Goal: Find specific page/section: Find specific page/section

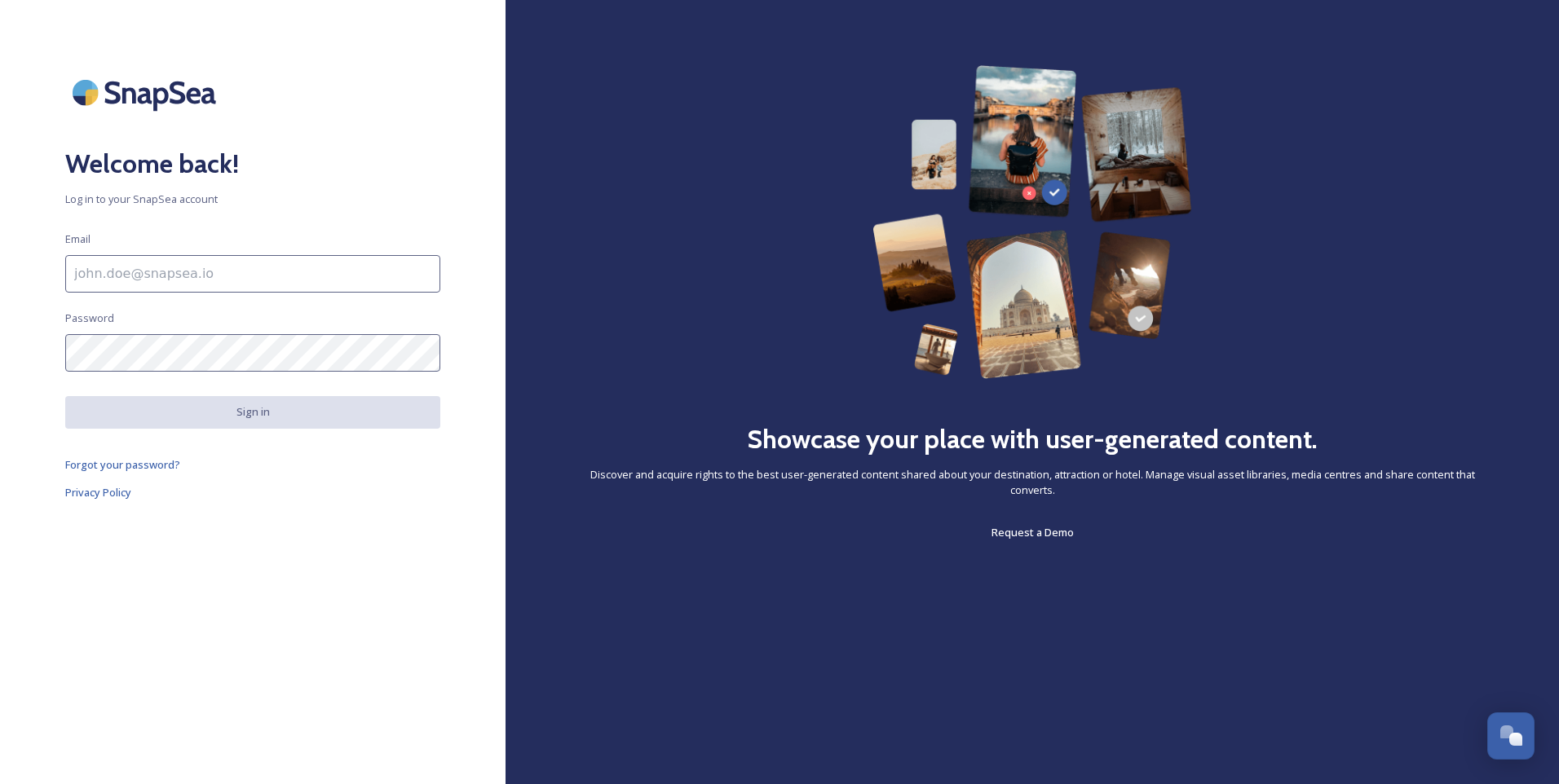
click at [273, 263] on input at bounding box center [253, 273] width 375 height 37
click at [181, 282] on input at bounding box center [253, 273] width 375 height 37
type input "[EMAIL_ADDRESS][PERSON_NAME][DOMAIN_NAME]"
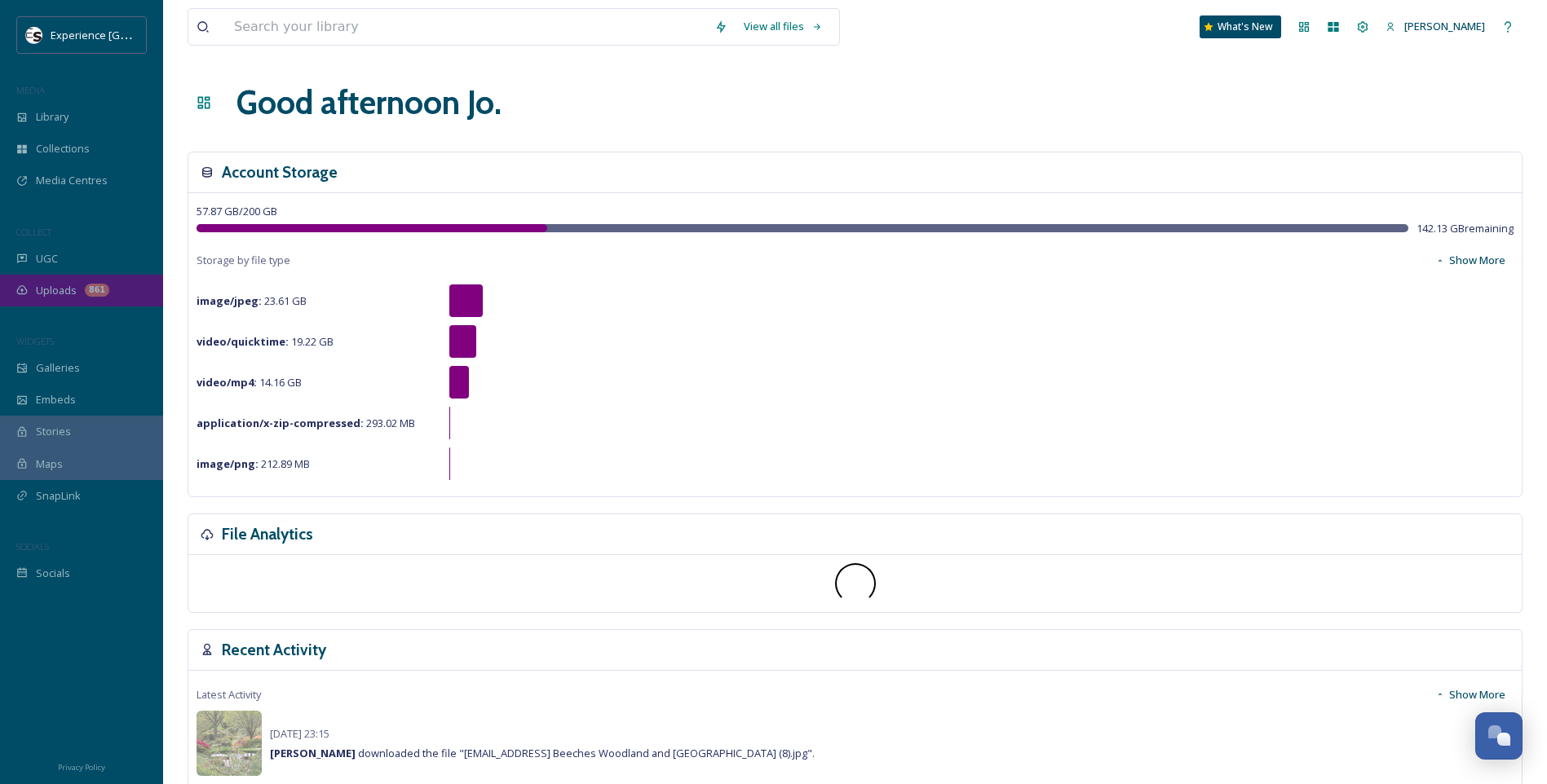
click at [53, 283] on span "Uploads" at bounding box center [56, 291] width 41 height 16
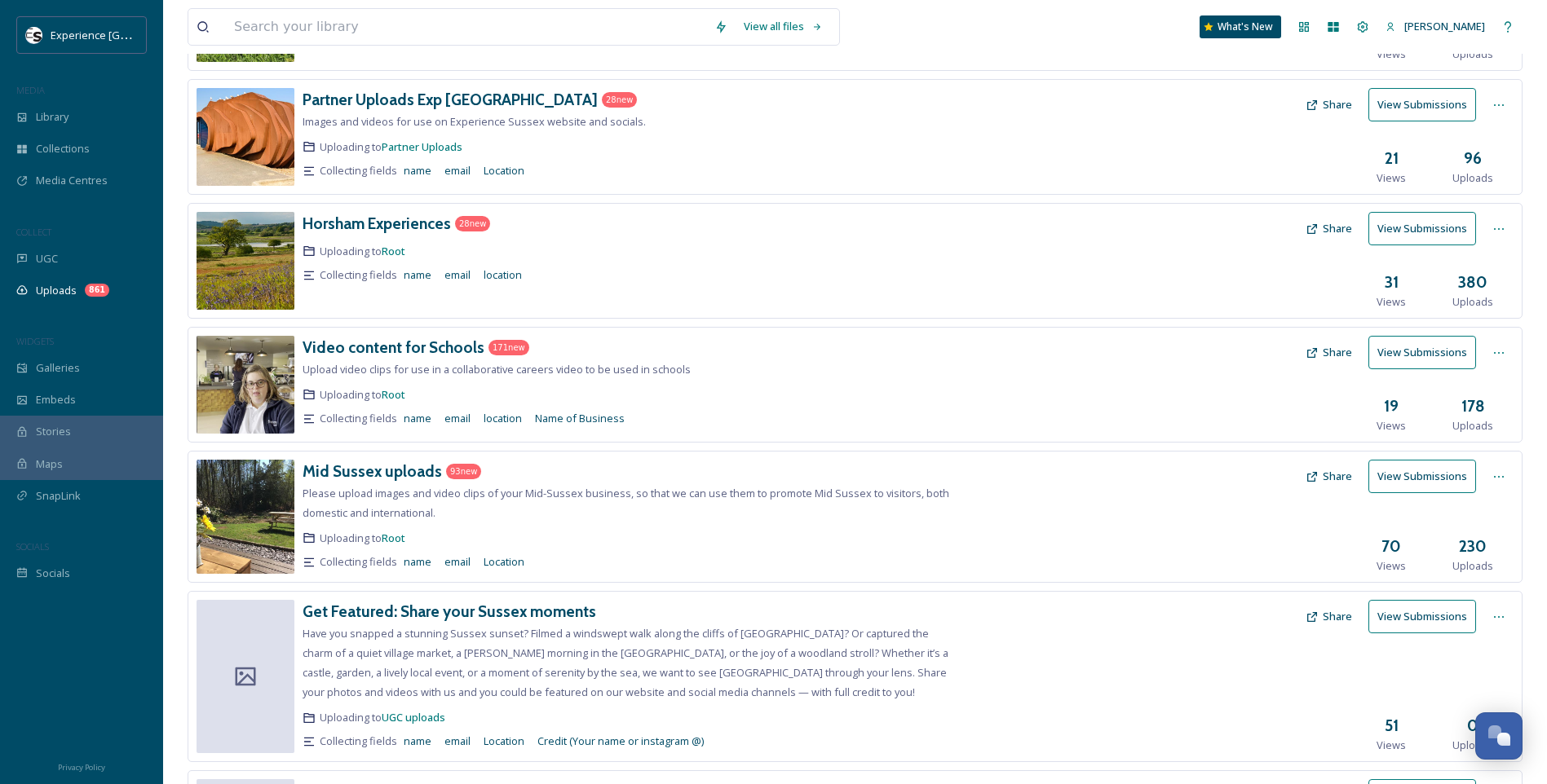
scroll to position [326, 0]
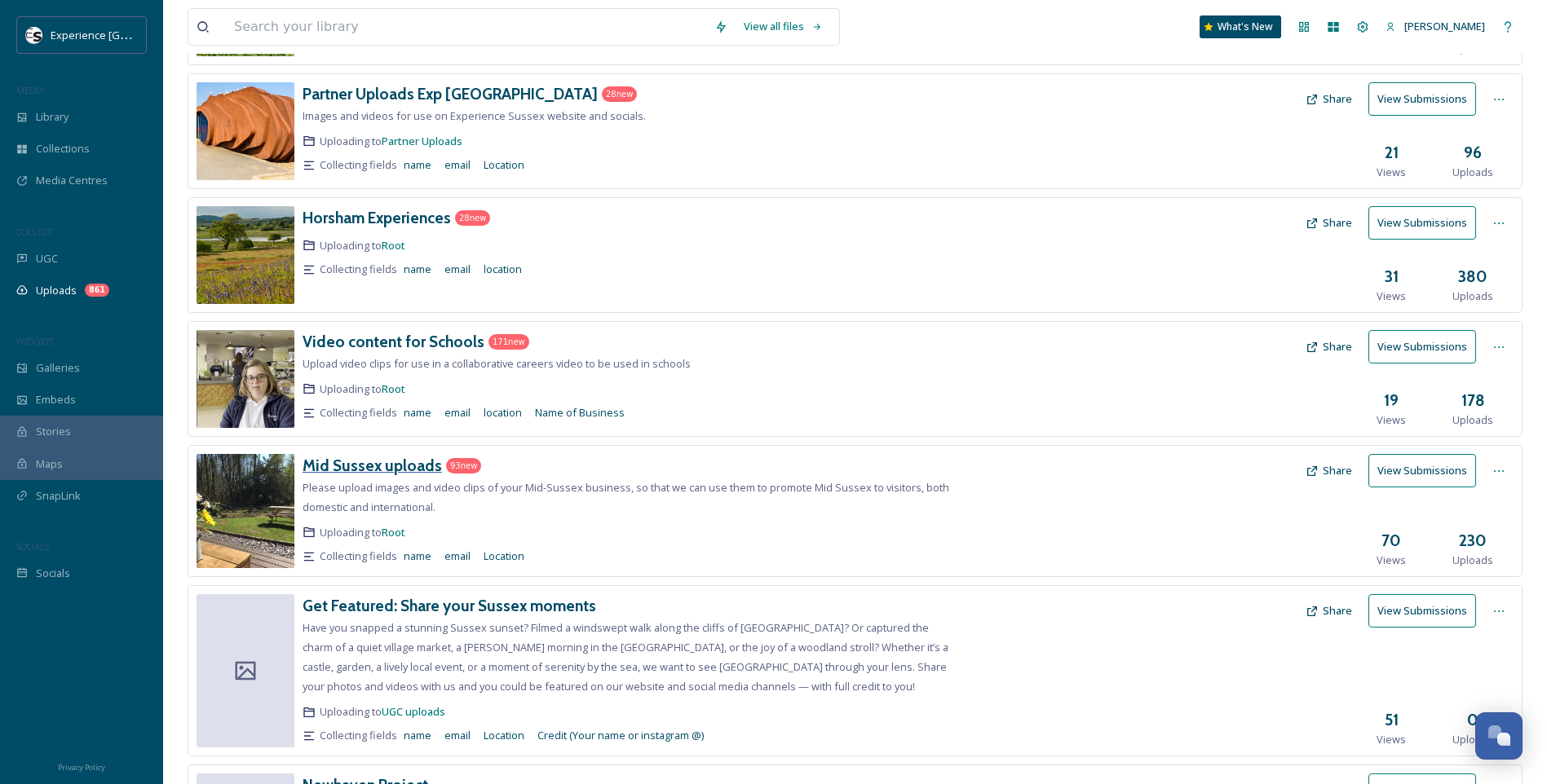
click at [403, 461] on h3 "Mid Sussex uploads" at bounding box center [373, 465] width 140 height 20
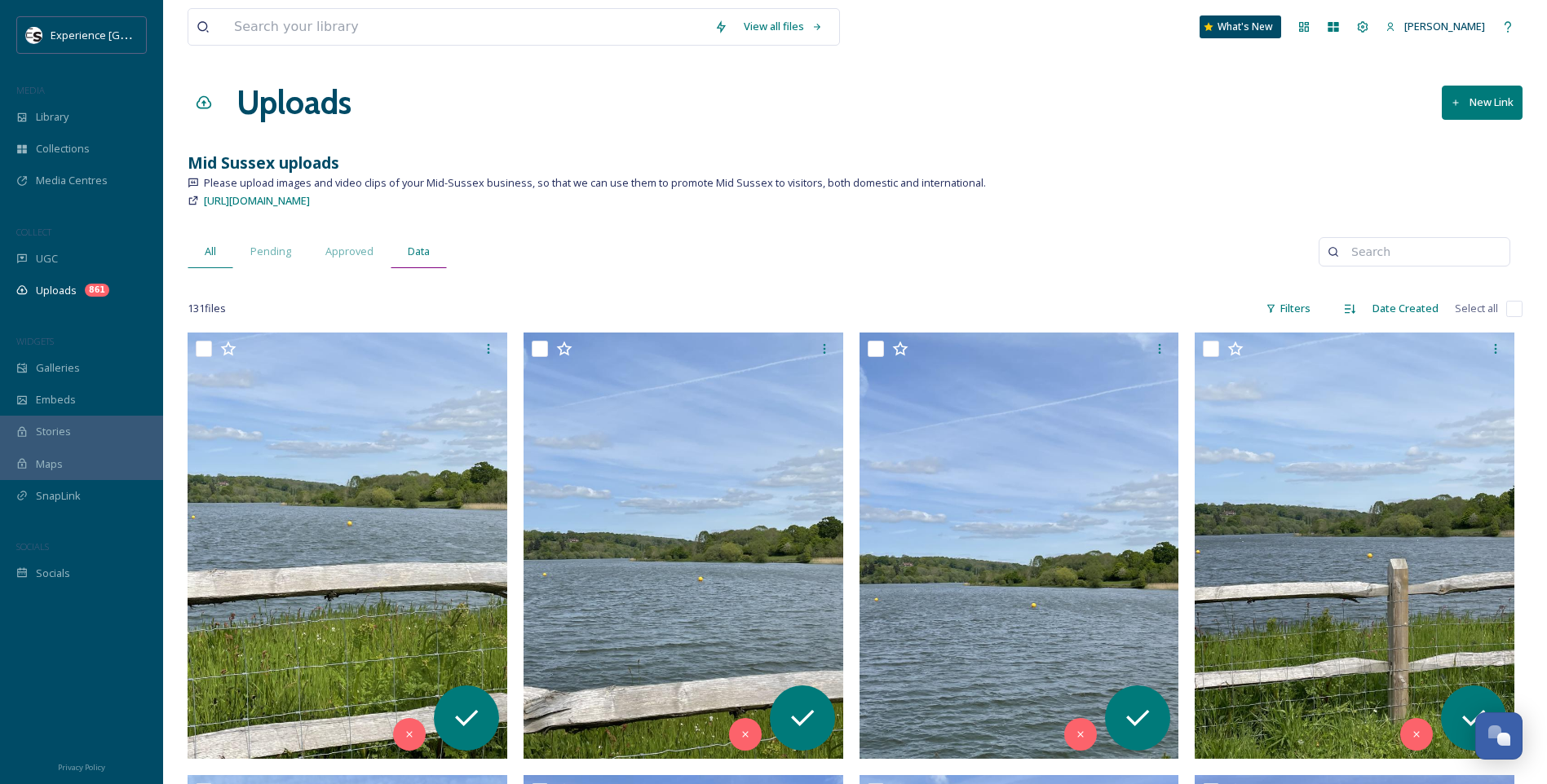
click at [425, 245] on span "Data" at bounding box center [419, 252] width 22 height 16
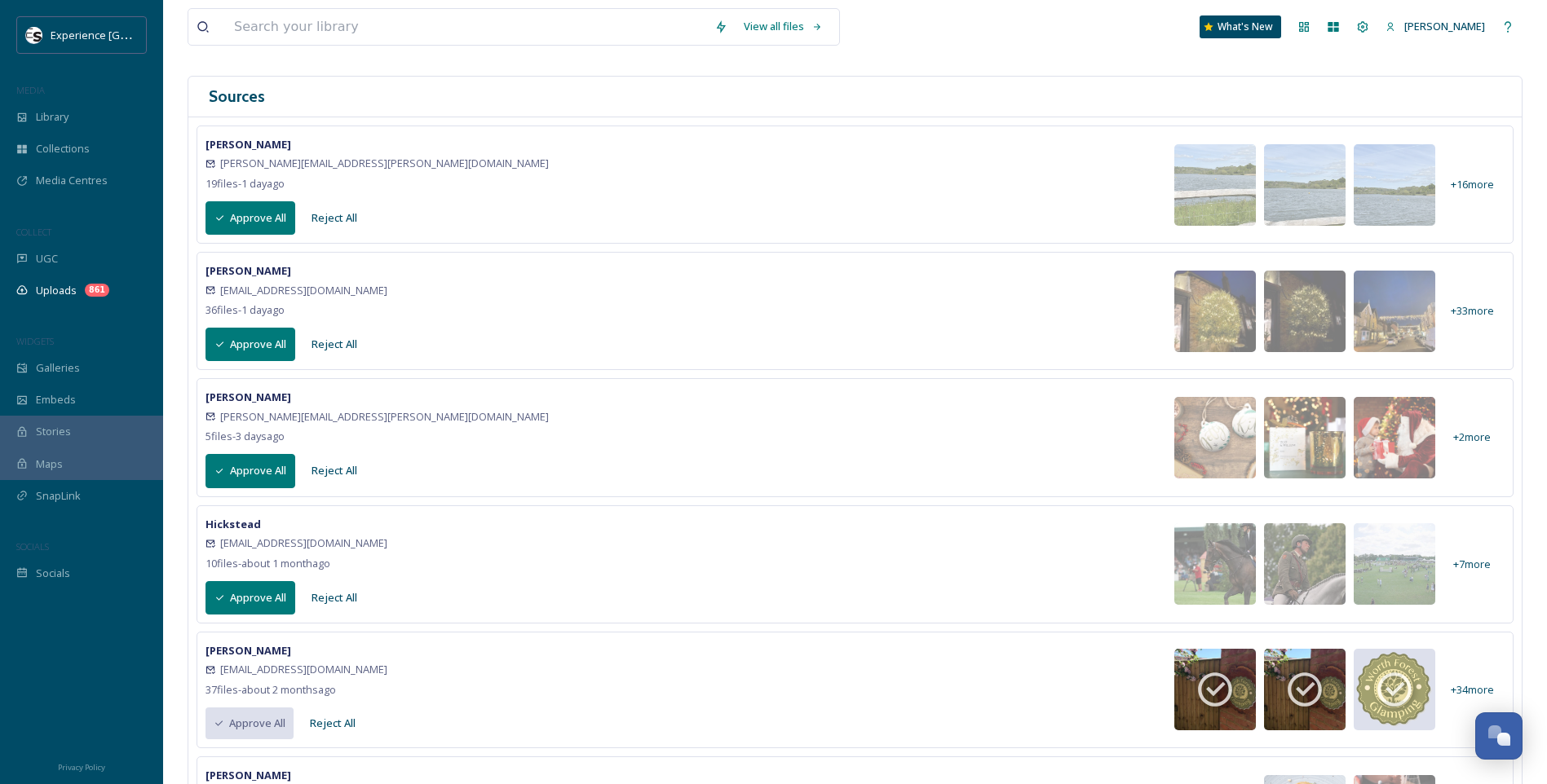
scroll to position [245, 0]
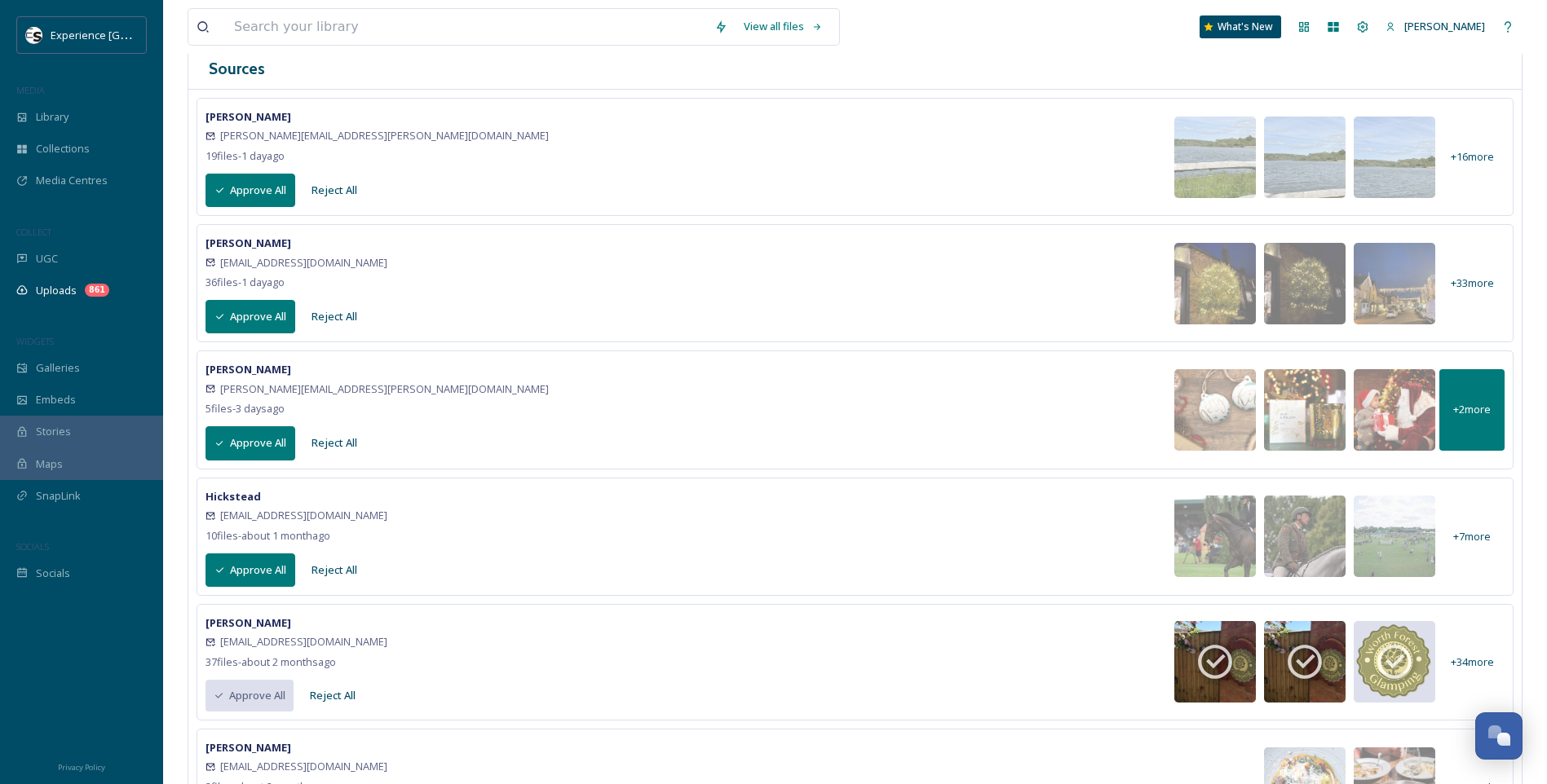
click at [1463, 404] on span "+ 2 more" at bounding box center [1471, 410] width 37 height 16
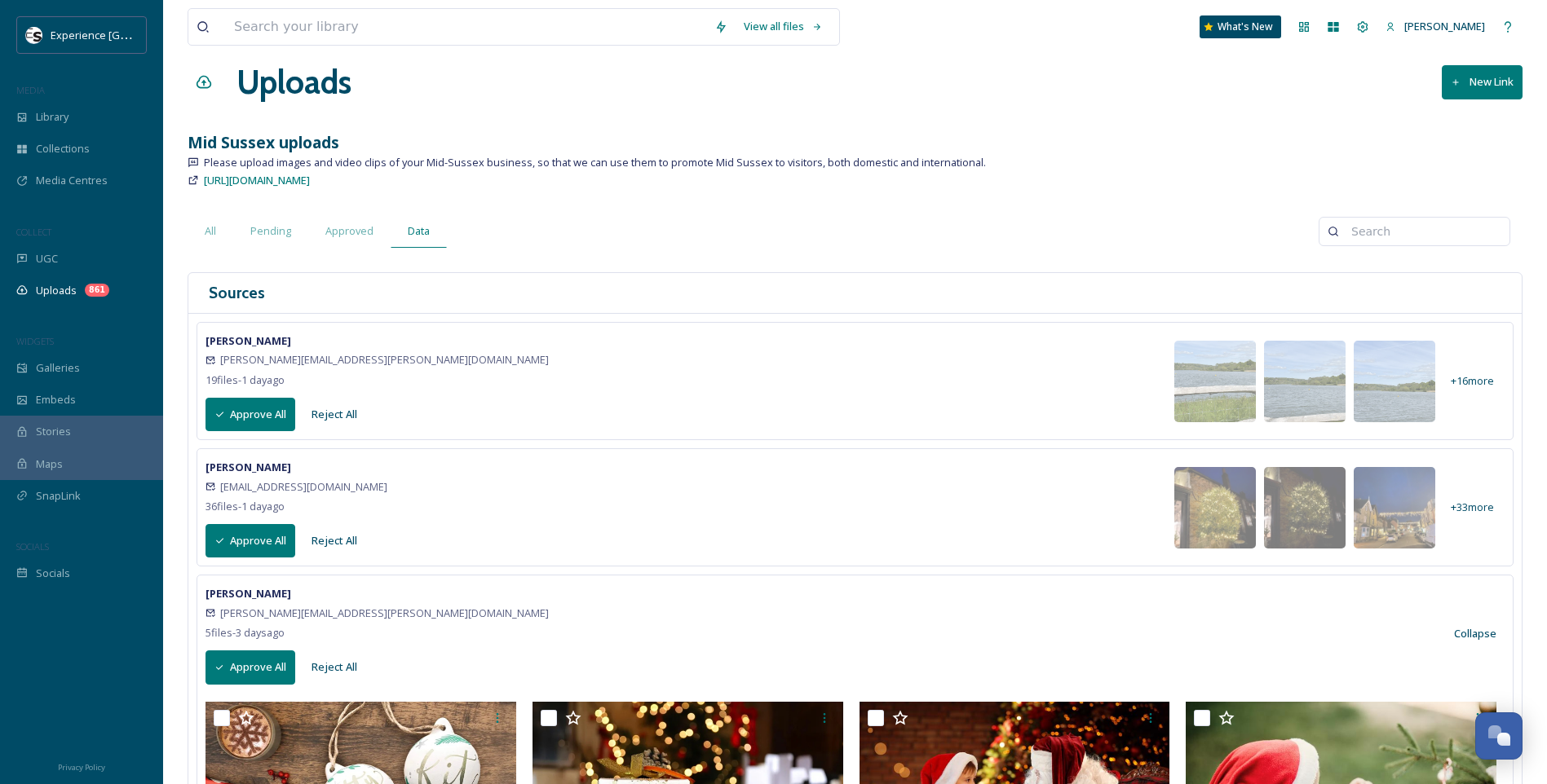
scroll to position [0, 0]
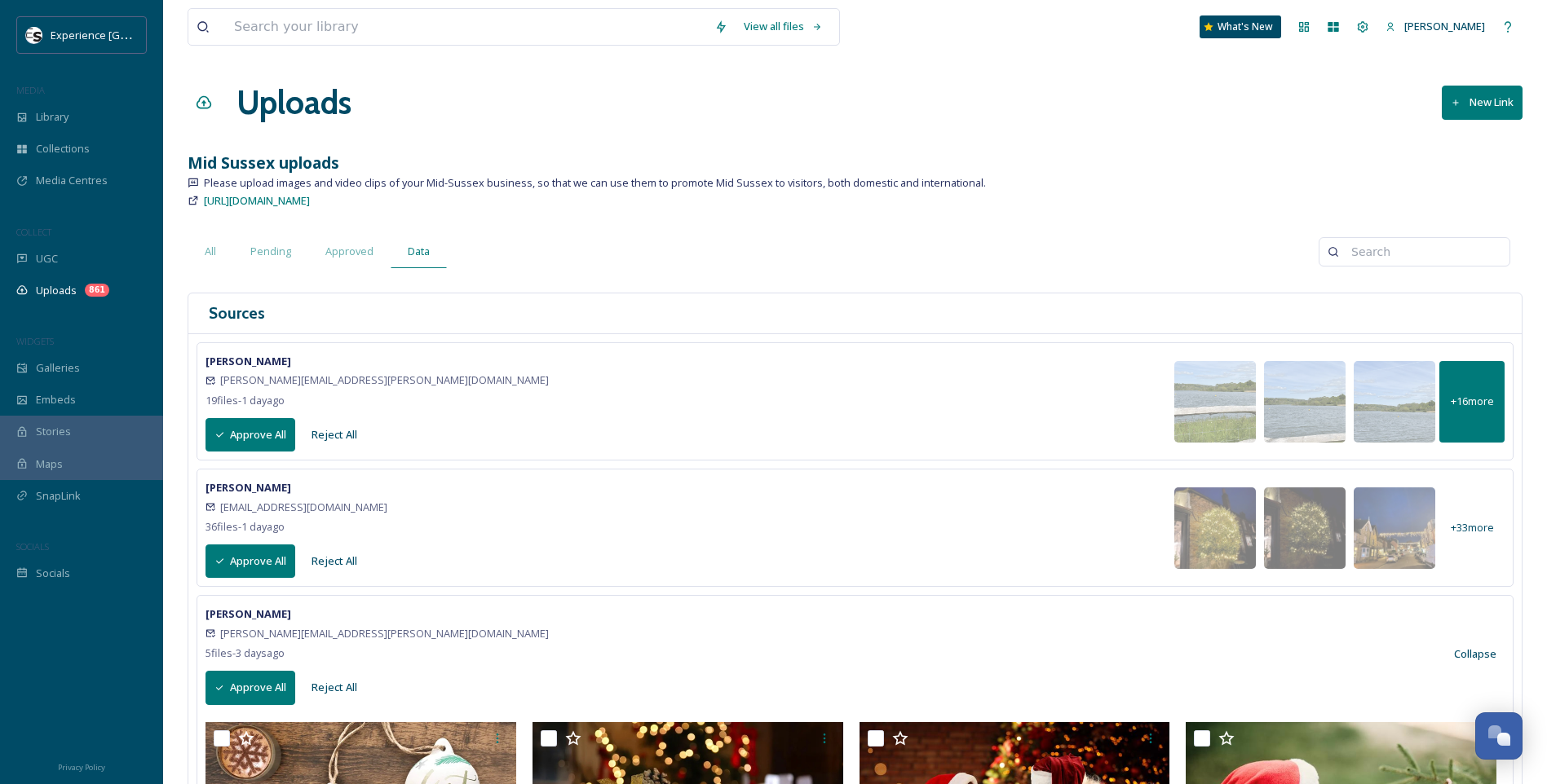
click at [1478, 401] on span "+ 16 more" at bounding box center [1472, 401] width 43 height 16
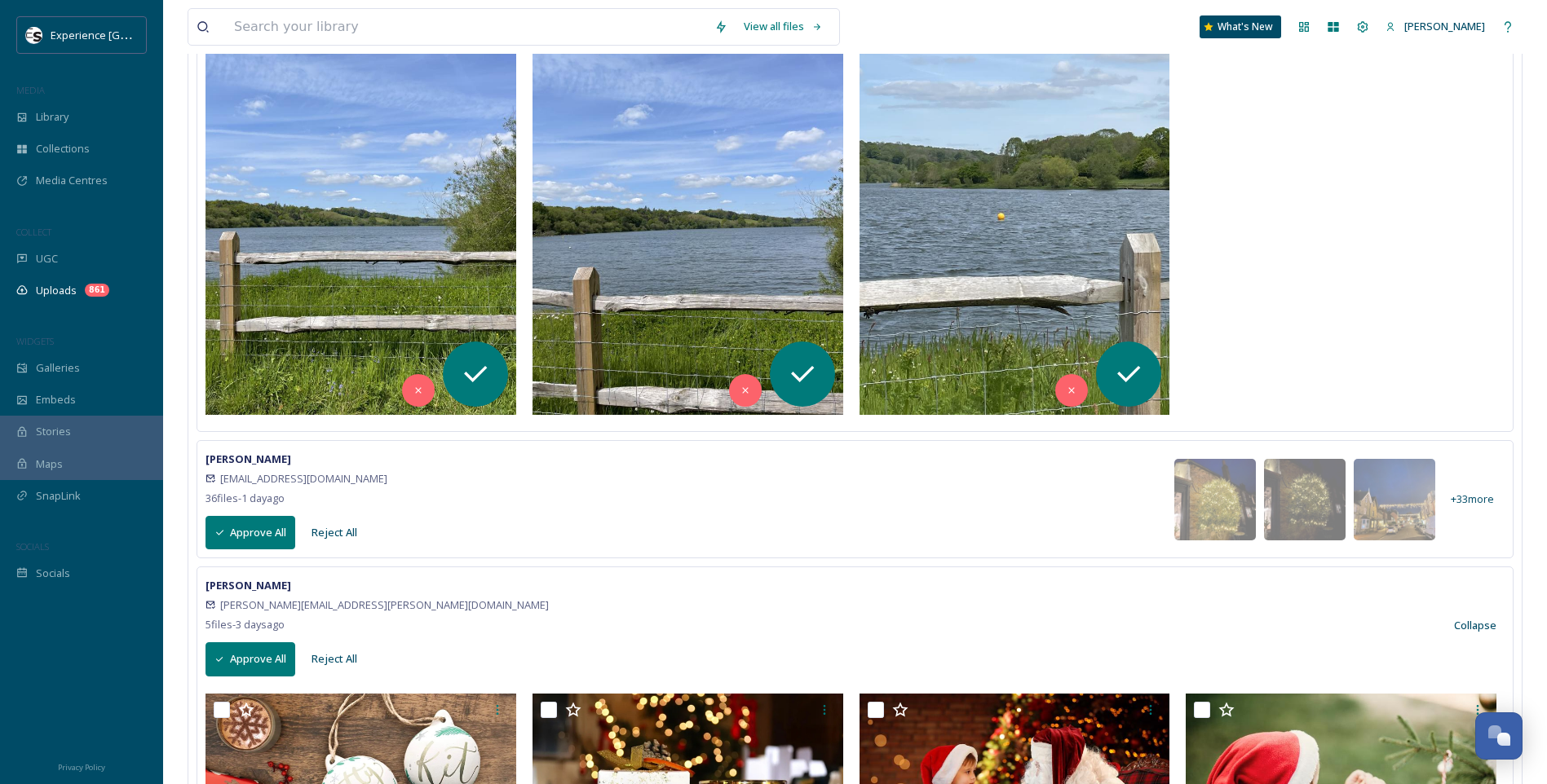
scroll to position [2201, 0]
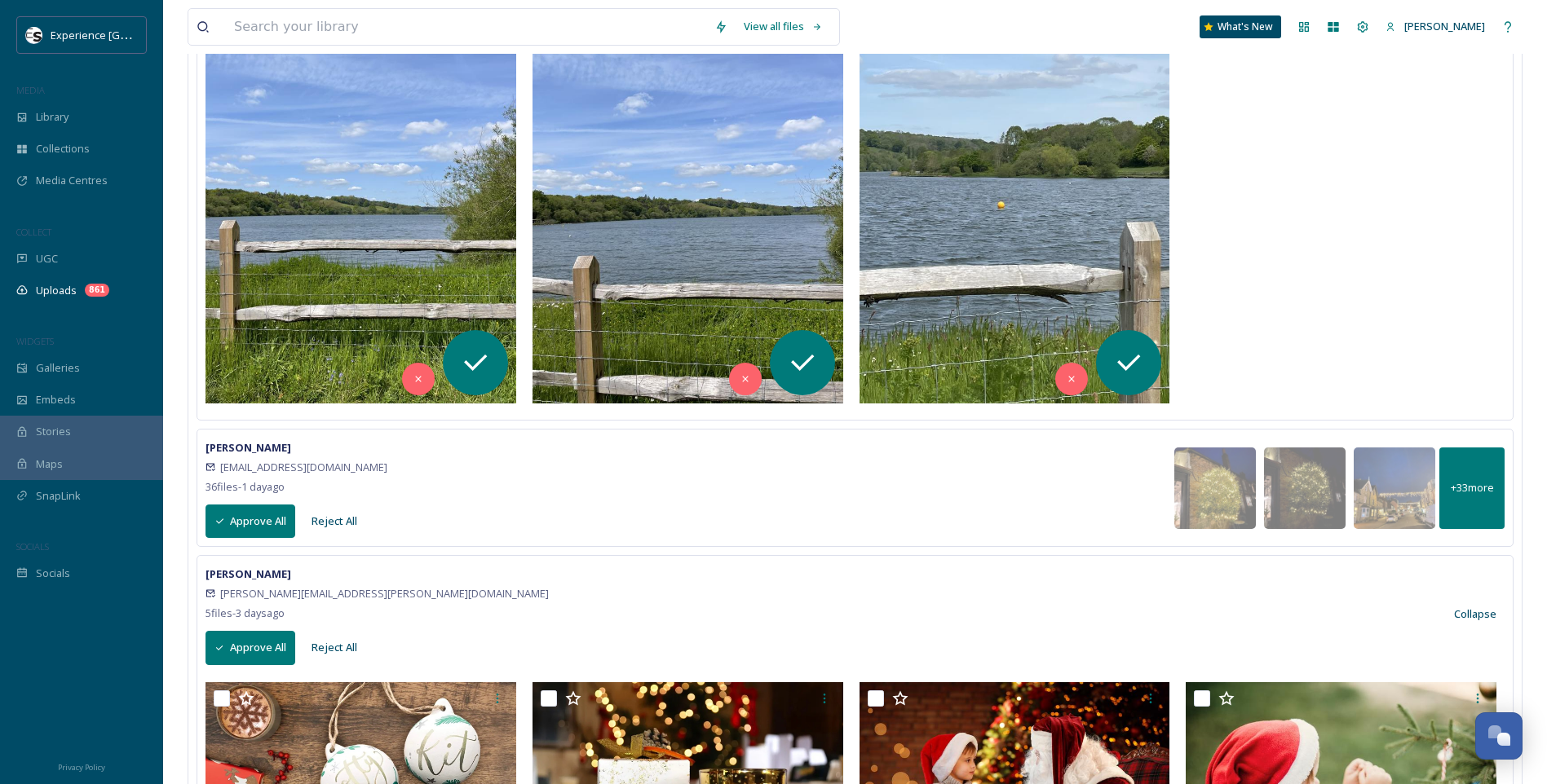
click at [1487, 494] on span "+ 33 more" at bounding box center [1472, 488] width 43 height 16
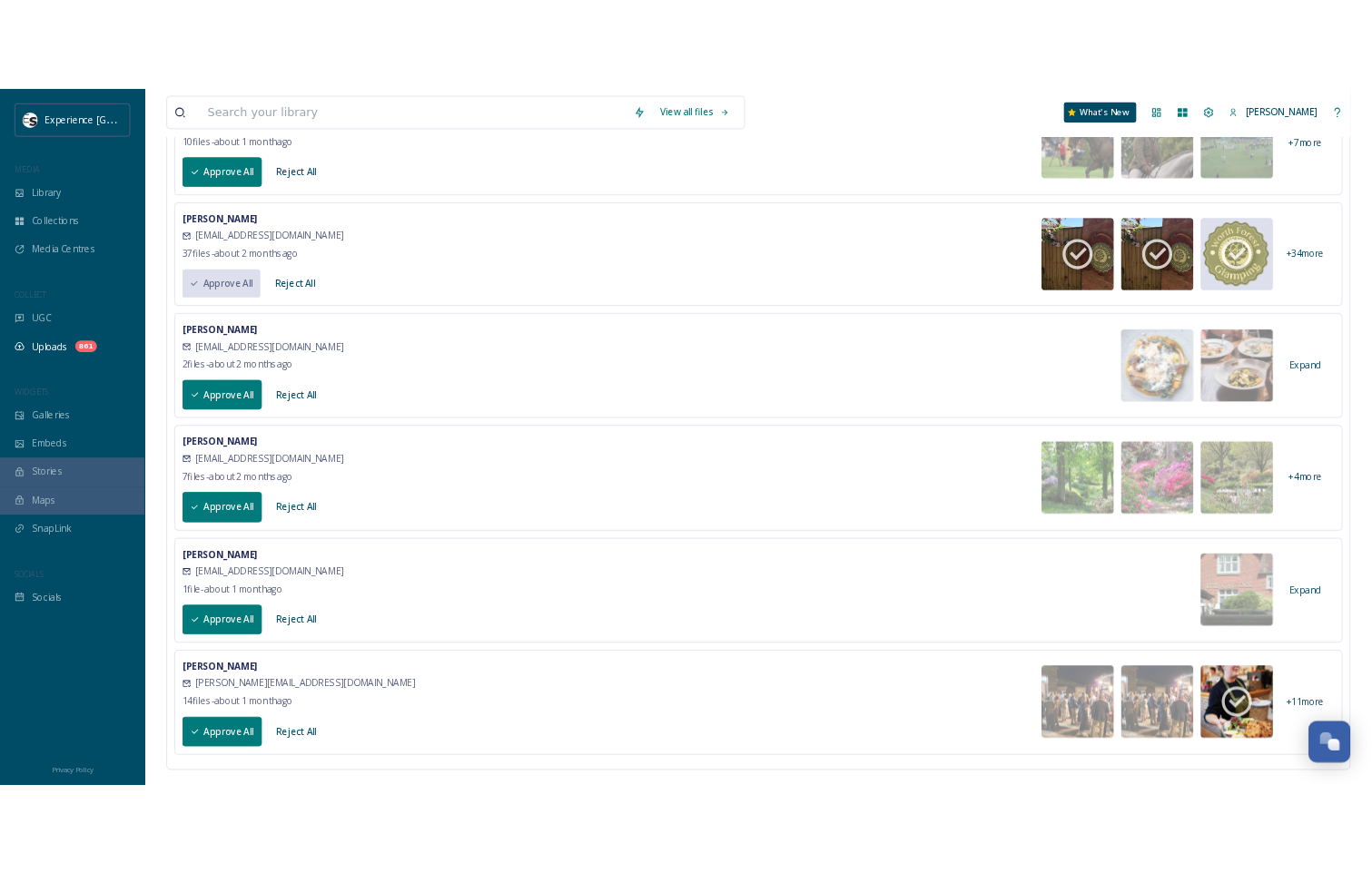
scroll to position [8684, 0]
